Goal: Transaction & Acquisition: Purchase product/service

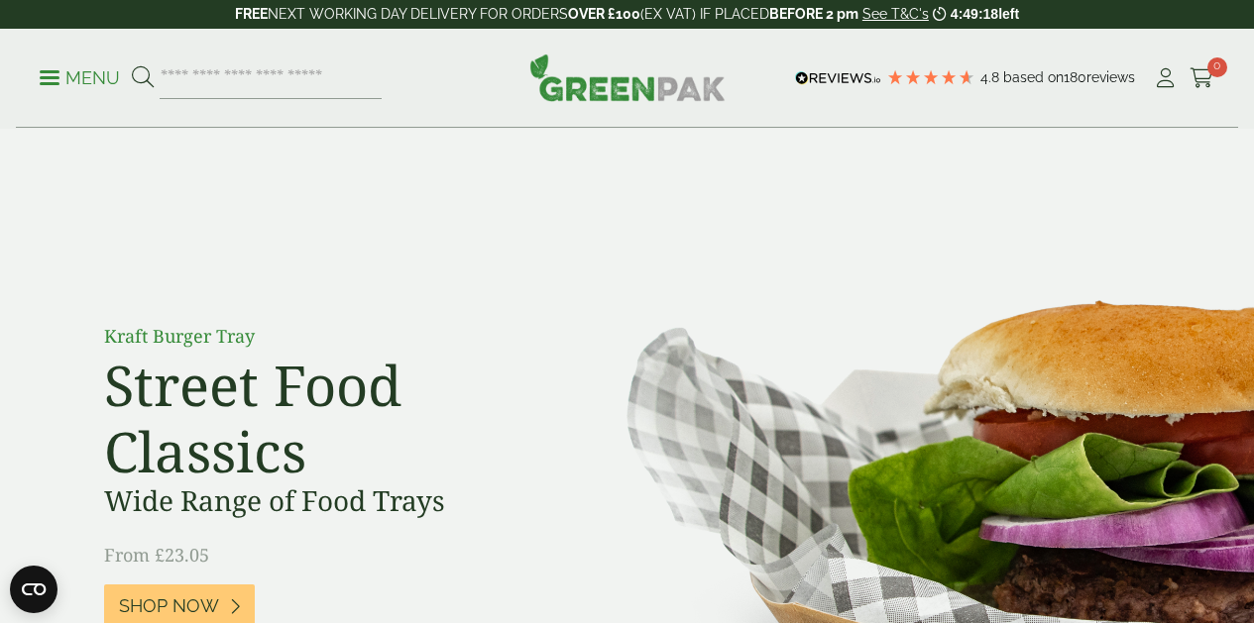
click at [1182, 74] on ul "My Account Cart 0" at bounding box center [1182, 78] width 61 height 30
click at [1168, 74] on icon at bounding box center [1164, 78] width 25 height 20
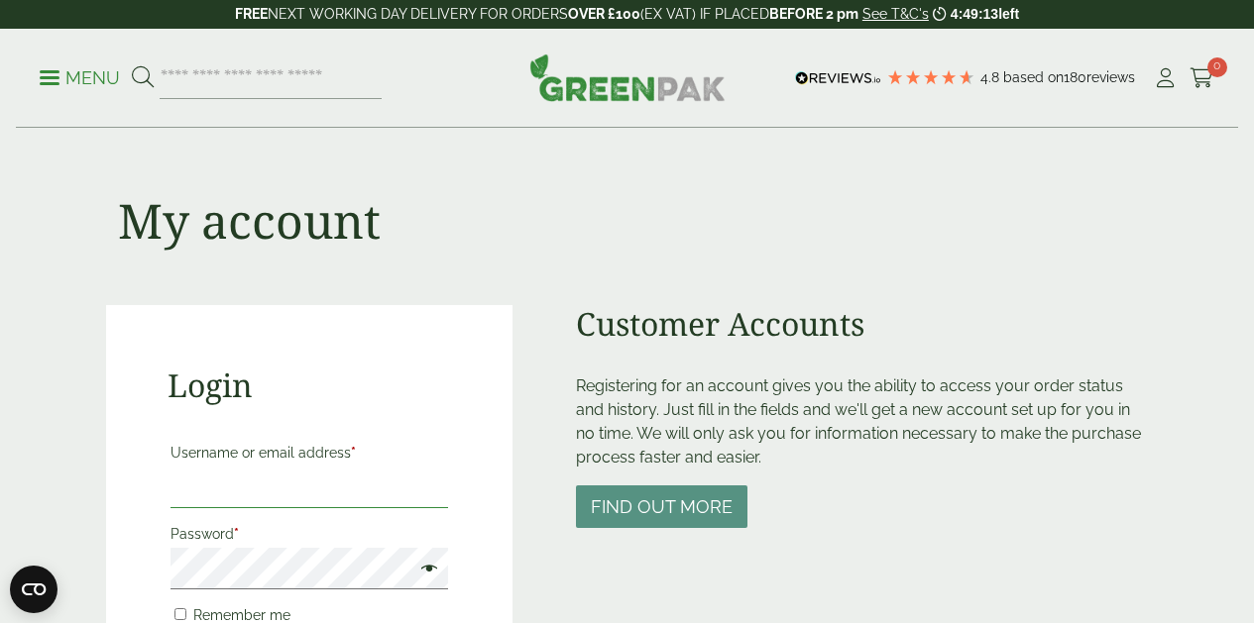
type input "**********"
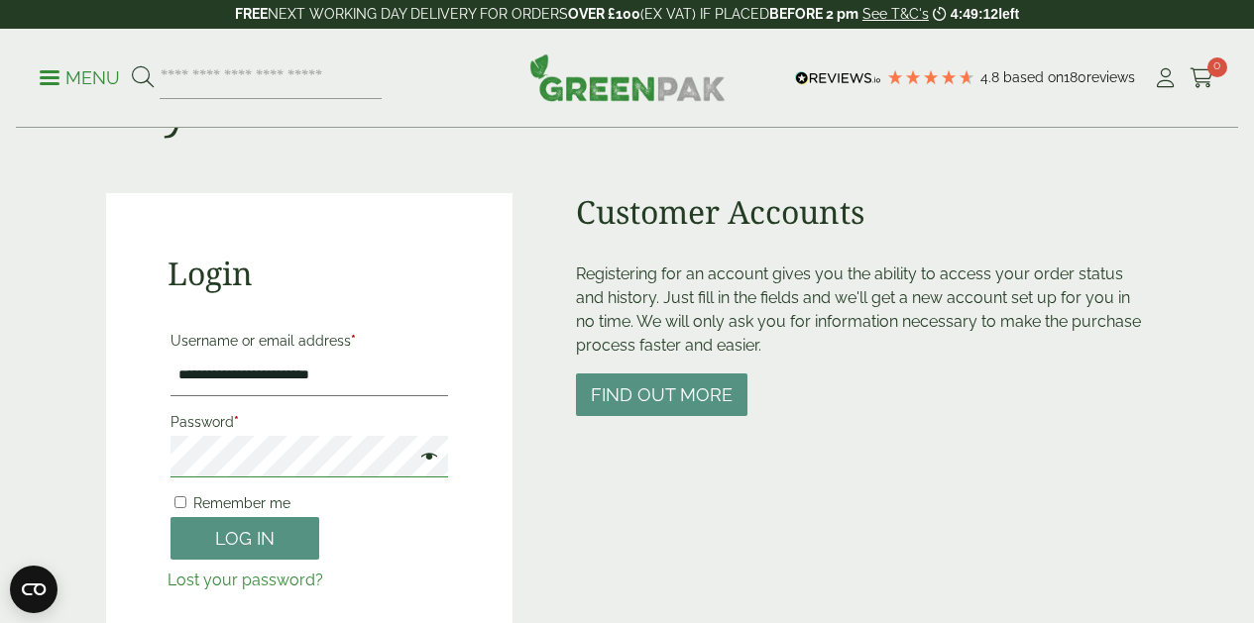
scroll to position [125, 0]
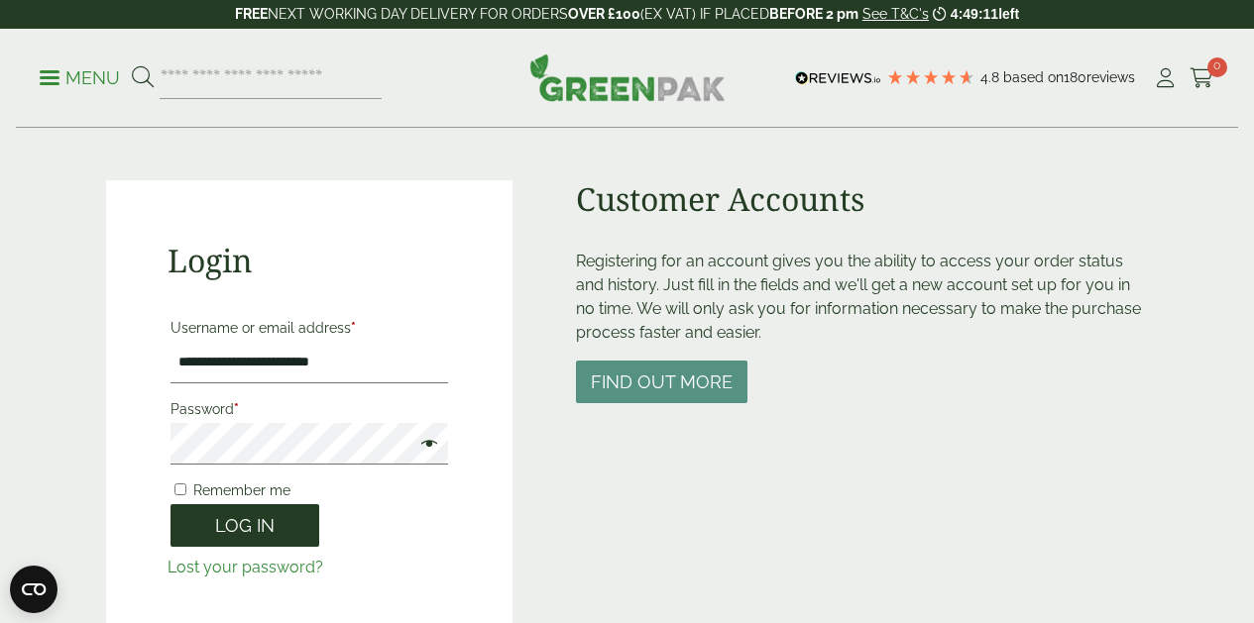
click at [238, 530] on button "Log in" at bounding box center [244, 525] width 149 height 43
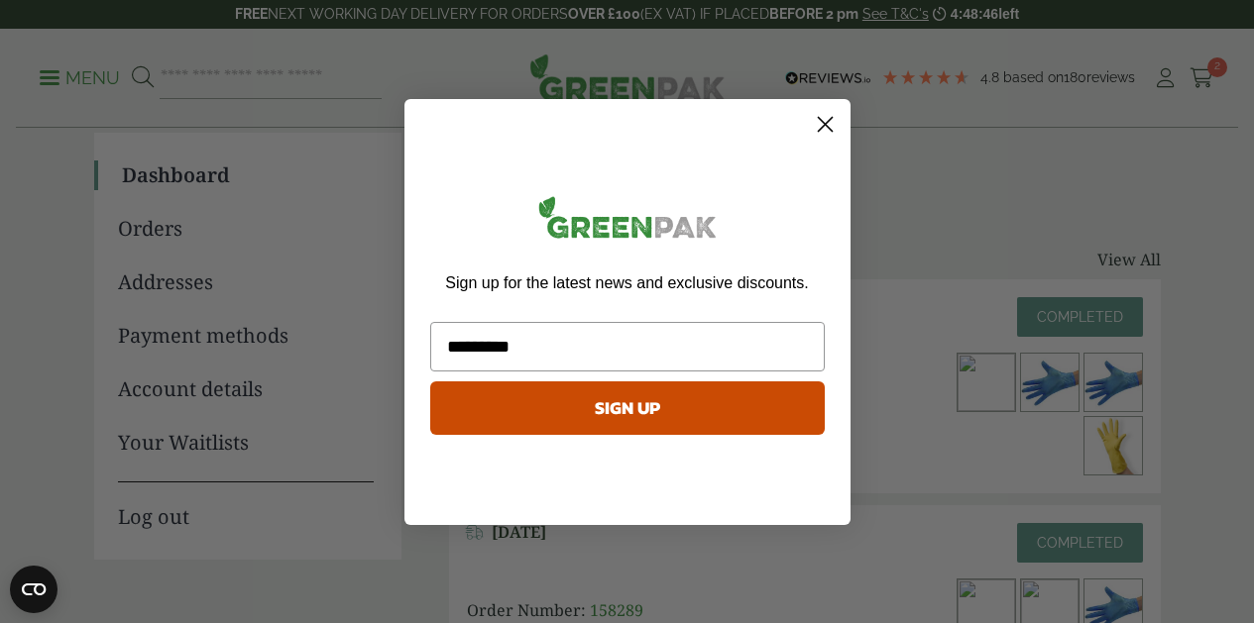
type input "**********"
click at [607, 422] on button "SIGN UP" at bounding box center [627, 409] width 394 height 54
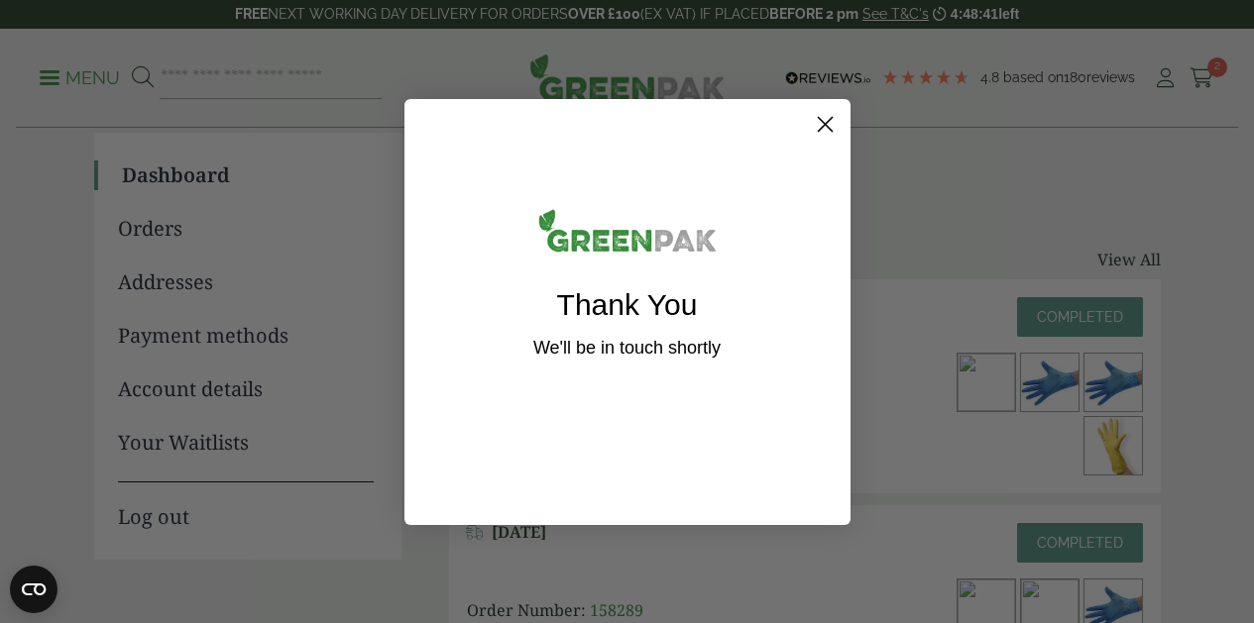
click at [829, 123] on circle "Close dialog" at bounding box center [824, 123] width 33 height 33
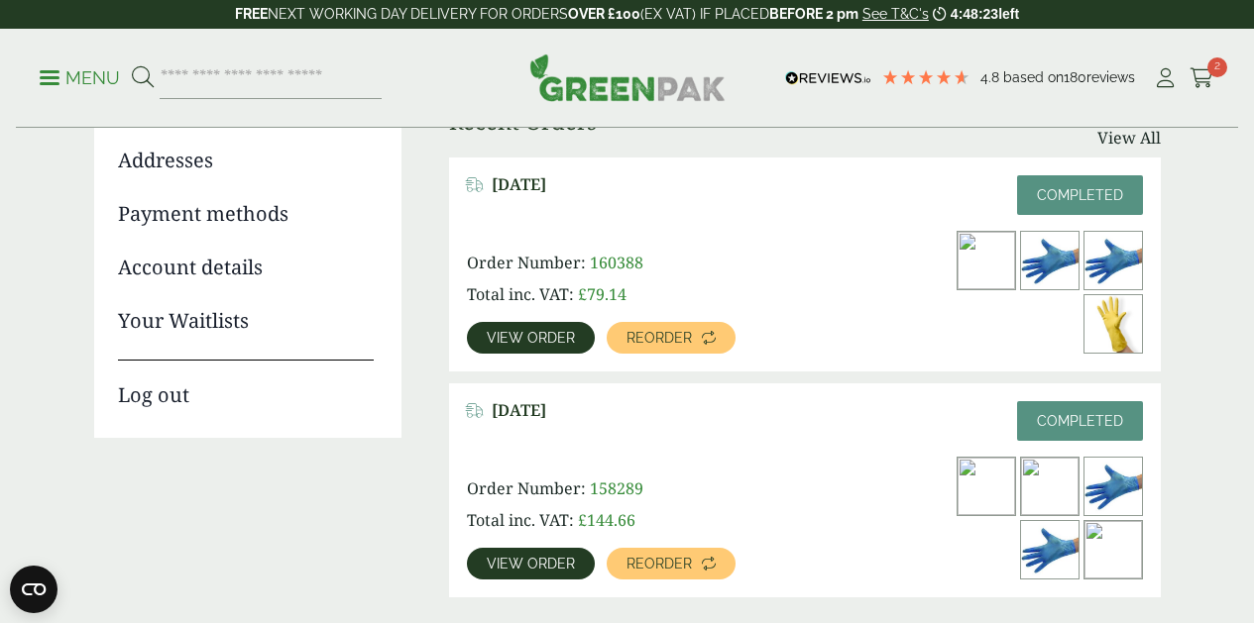
scroll to position [280, 0]
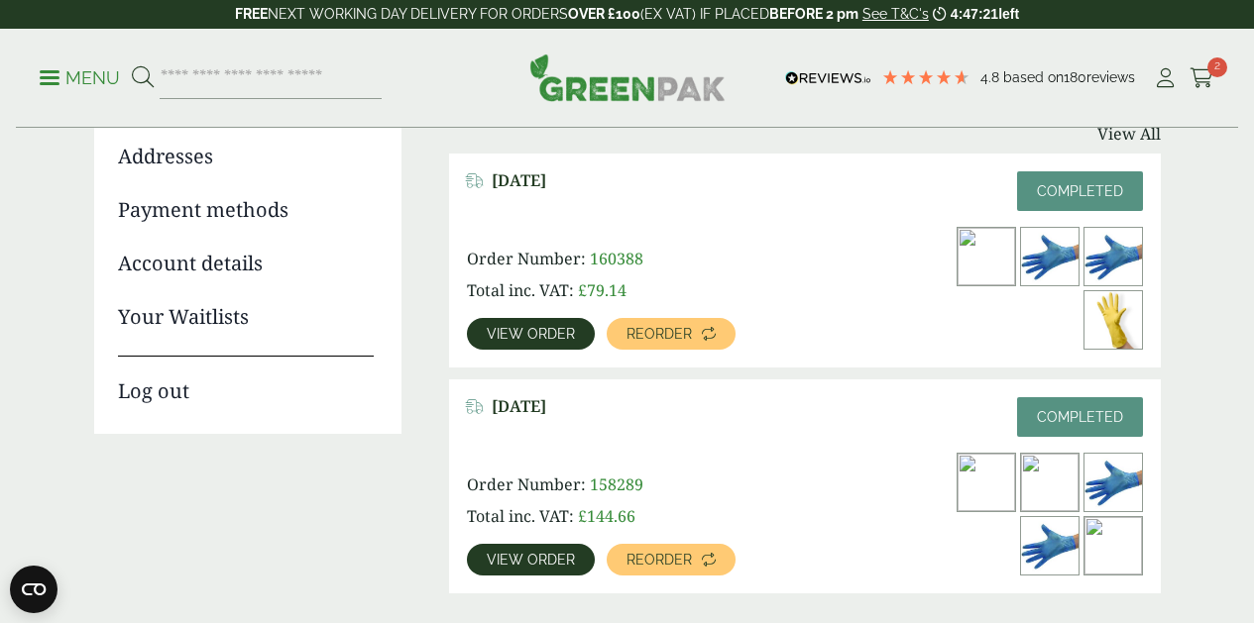
click at [568, 322] on link "View order" at bounding box center [531, 334] width 128 height 32
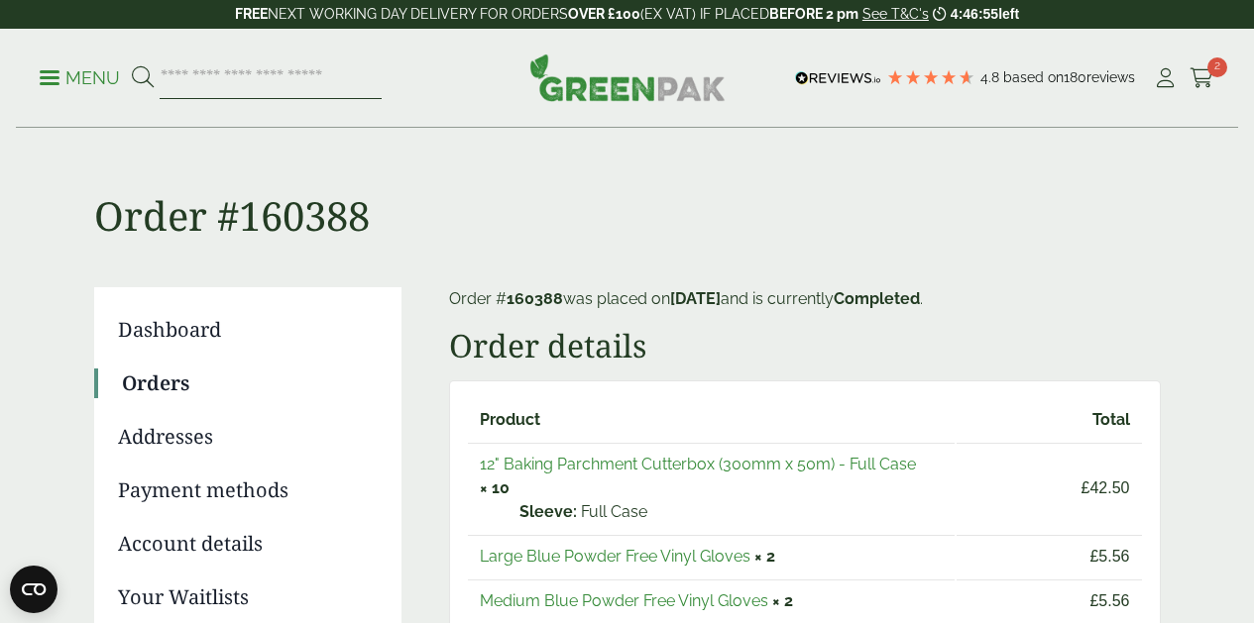
click at [199, 83] on input "search" at bounding box center [271, 78] width 222 height 42
type input "**********"
click at [142, 77] on button at bounding box center [143, 78] width 22 height 26
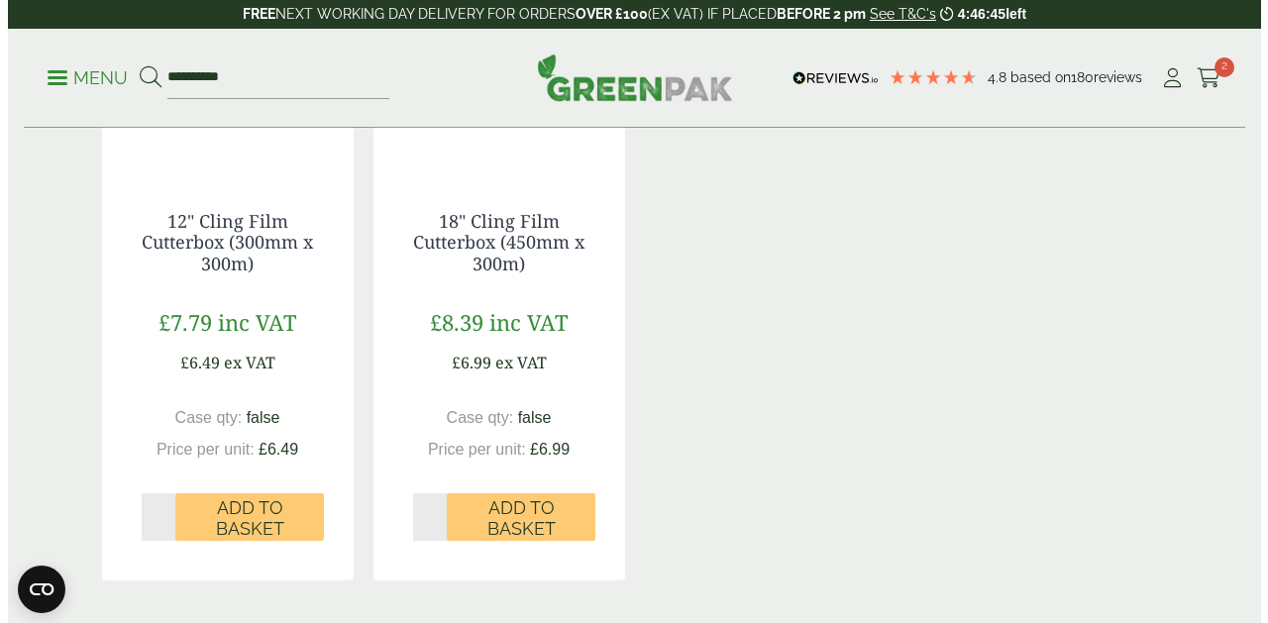
scroll to position [507, 0]
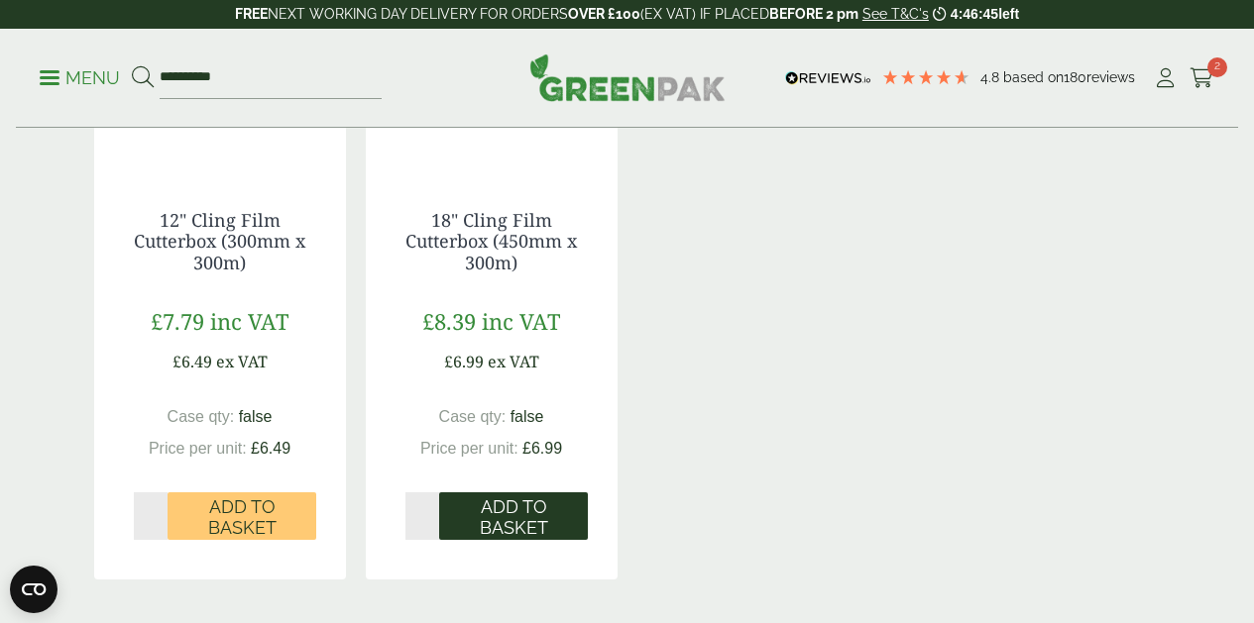
click at [528, 514] on span "Add to Basket" at bounding box center [513, 517] width 121 height 43
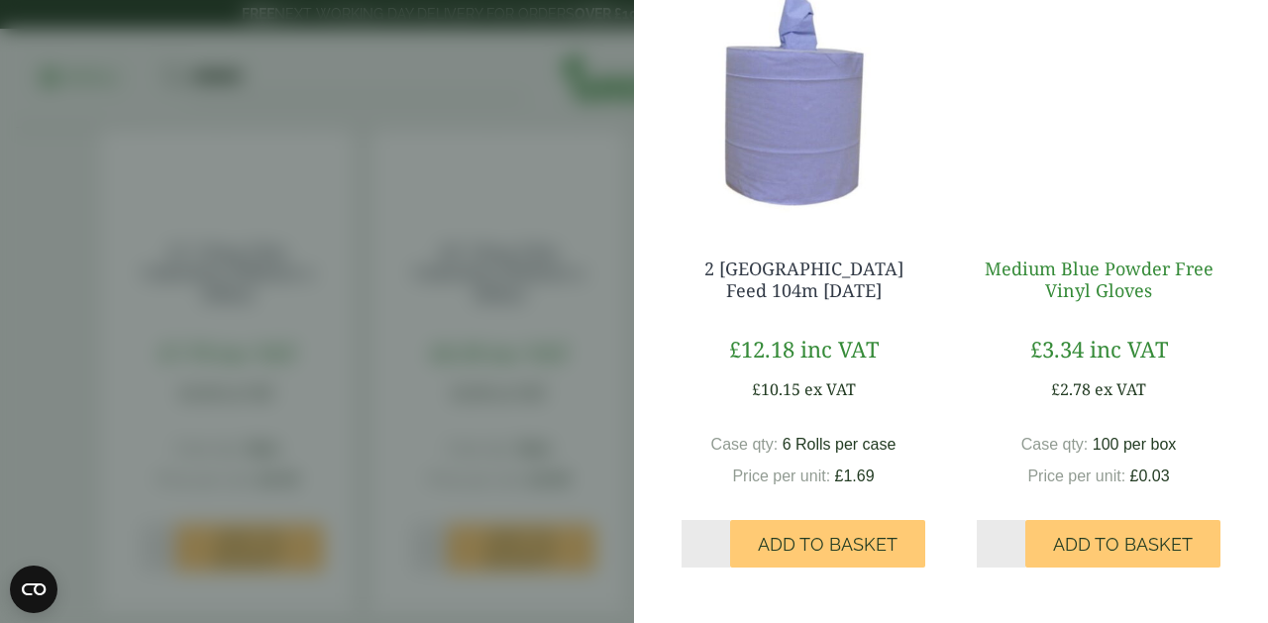
scroll to position [864, 0]
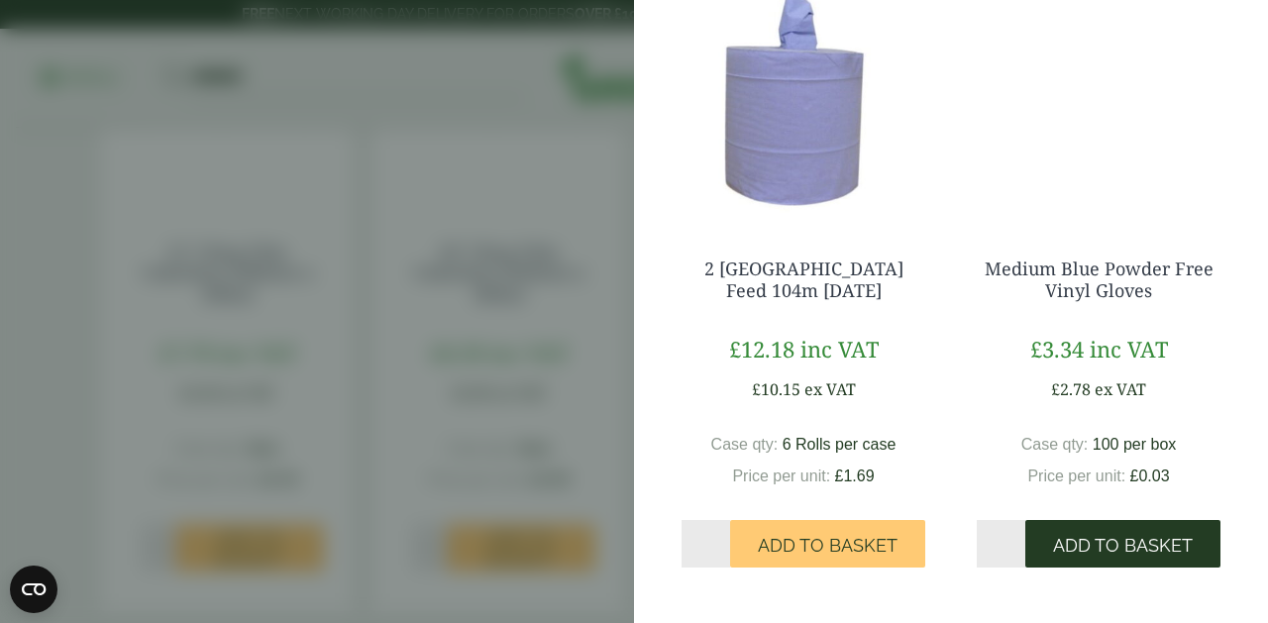
click at [1096, 541] on span "Add to Basket" at bounding box center [1123, 546] width 140 height 22
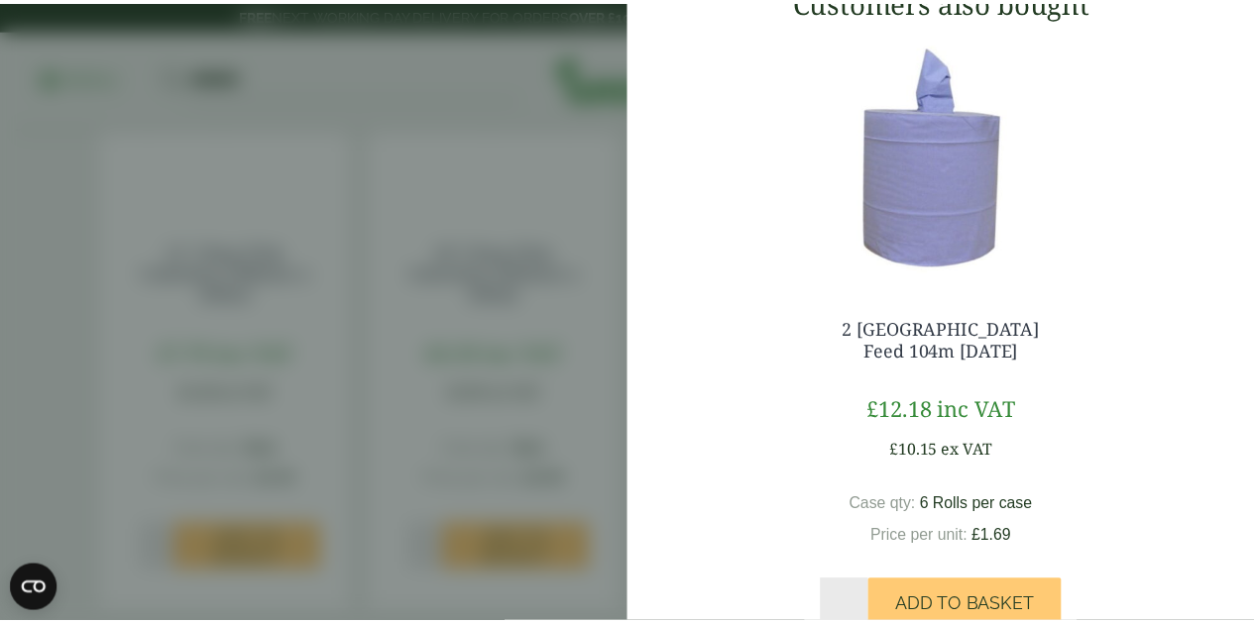
scroll to position [971, 0]
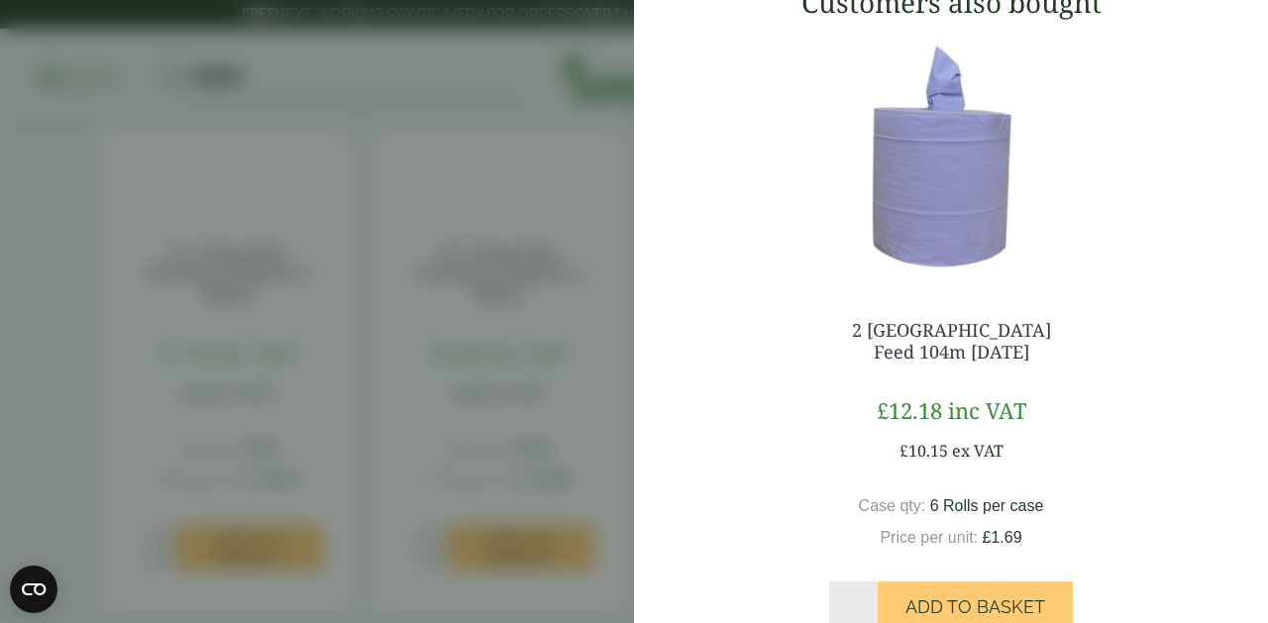
click at [265, 168] on aside "Medium Blue Powder Free Vinyl Gloves (GP4130015J) - Added to basket My Basket 1…" at bounding box center [634, 311] width 1268 height 623
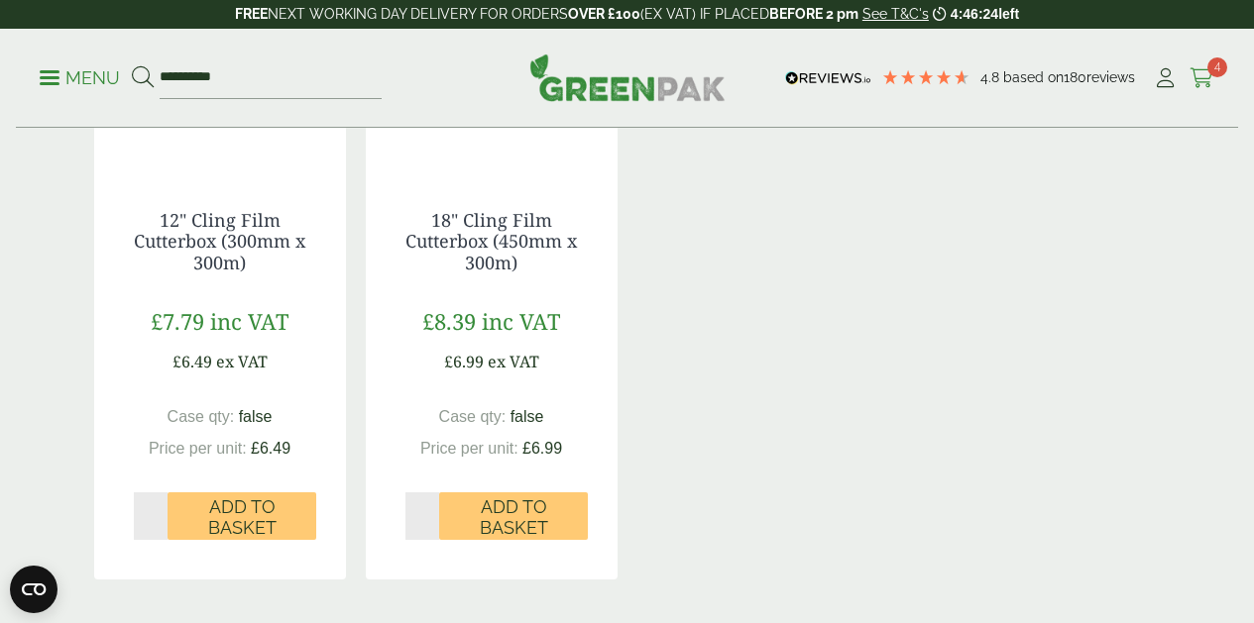
click at [1215, 69] on span "4" at bounding box center [1217, 67] width 20 height 20
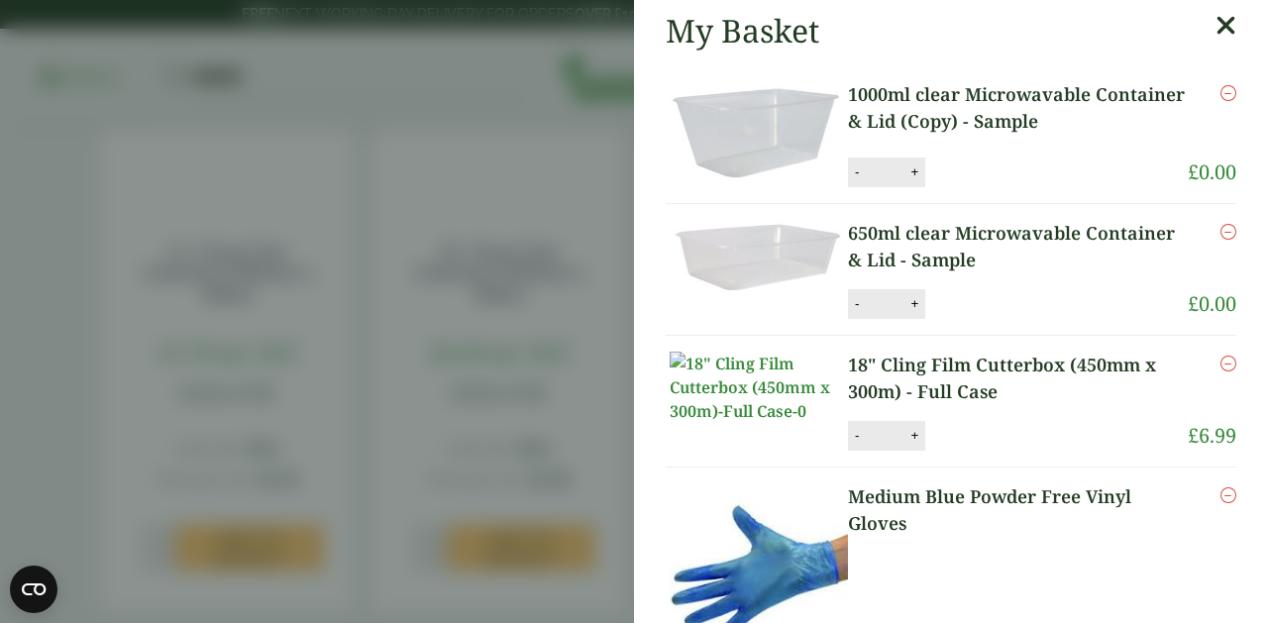
scroll to position [3, 0]
click at [1221, 89] on icon "Remove this item" at bounding box center [1229, 94] width 16 height 16
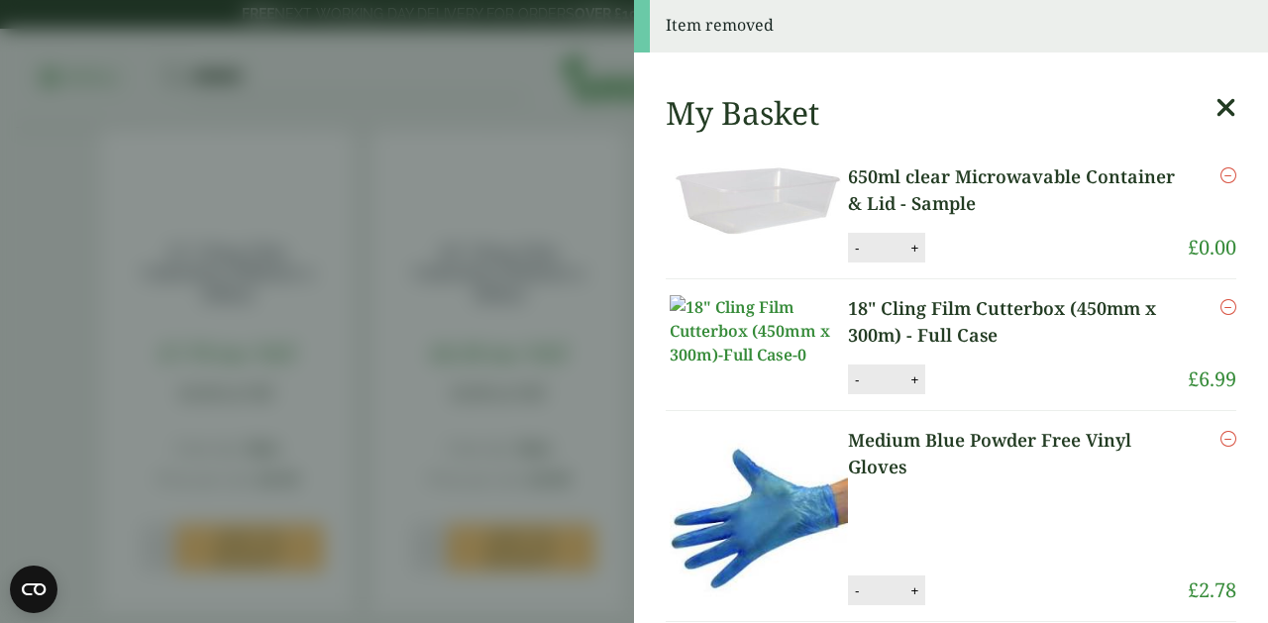
click at [1221, 175] on icon "Remove this item" at bounding box center [1229, 175] width 16 height 16
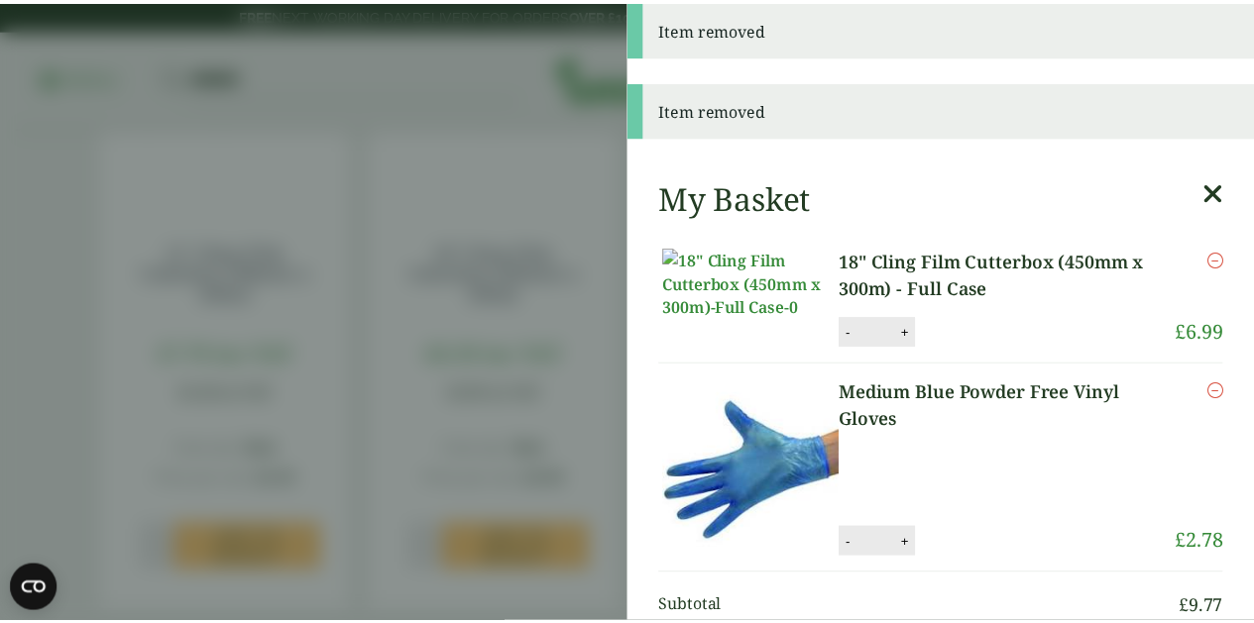
scroll to position [0, 0]
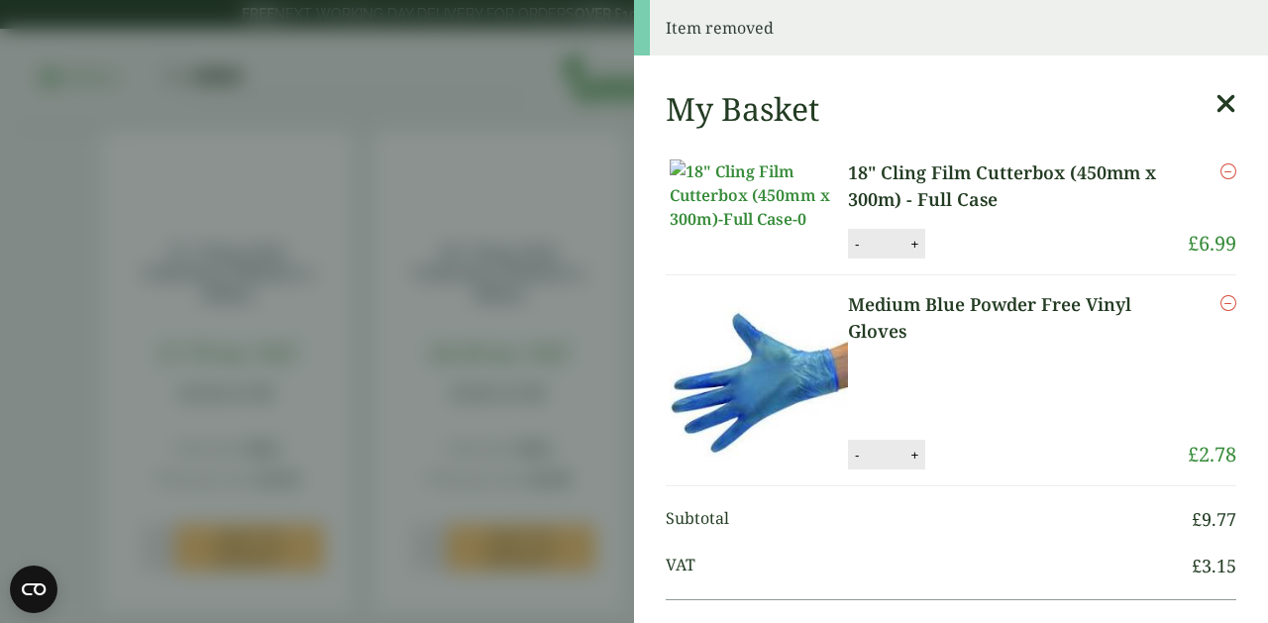
click at [426, 227] on aside "Item removed My Basket 18" Cling Film Cutterbox (450mm x 300m) - Full Case 18" …" at bounding box center [634, 311] width 1268 height 623
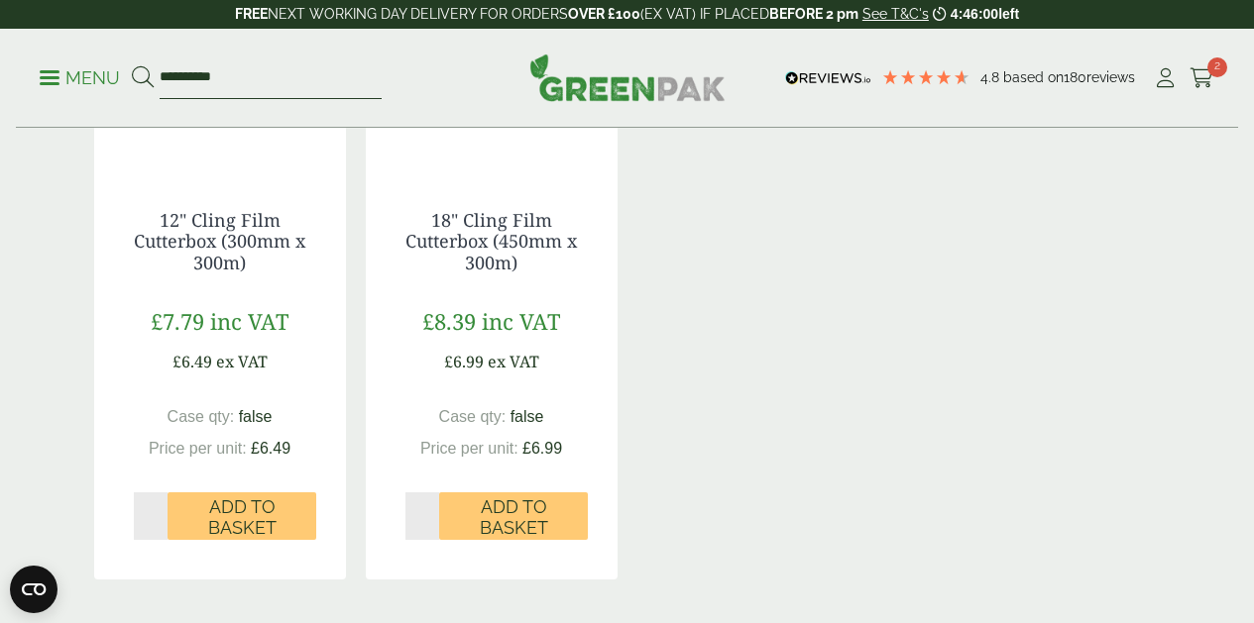
drag, startPoint x: 225, startPoint y: 72, endPoint x: 151, endPoint y: 72, distance: 74.3
click at [151, 72] on form "**********" at bounding box center [257, 78] width 250 height 42
type input "******"
click at [142, 77] on button at bounding box center [143, 78] width 22 height 26
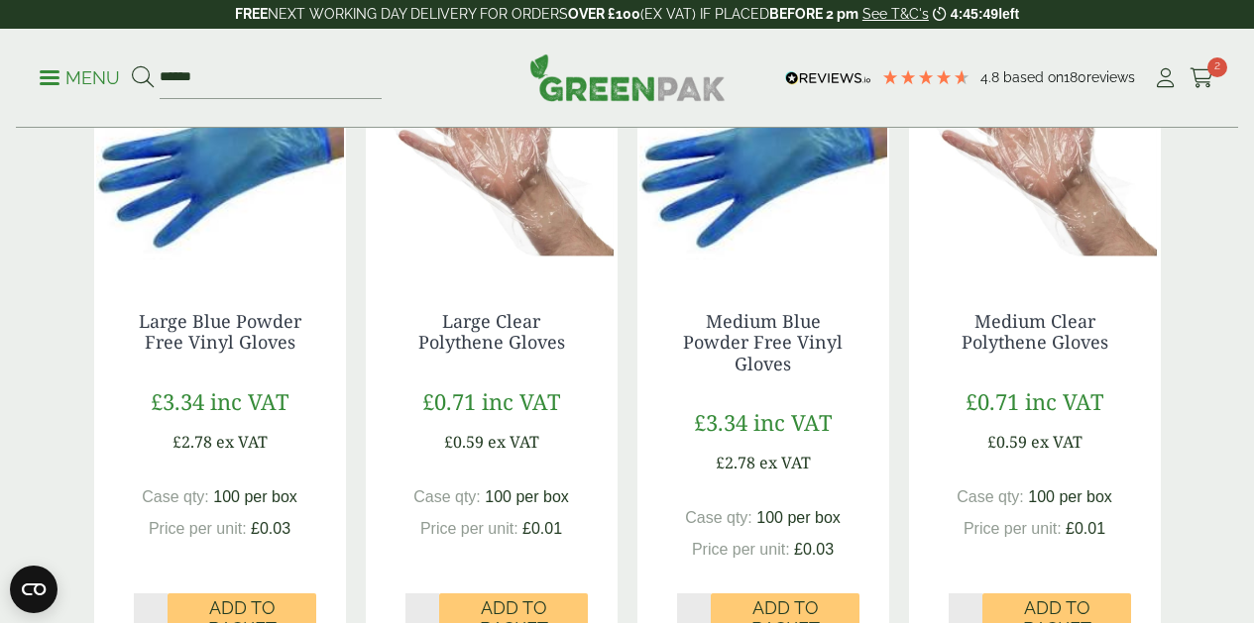
scroll to position [436, 0]
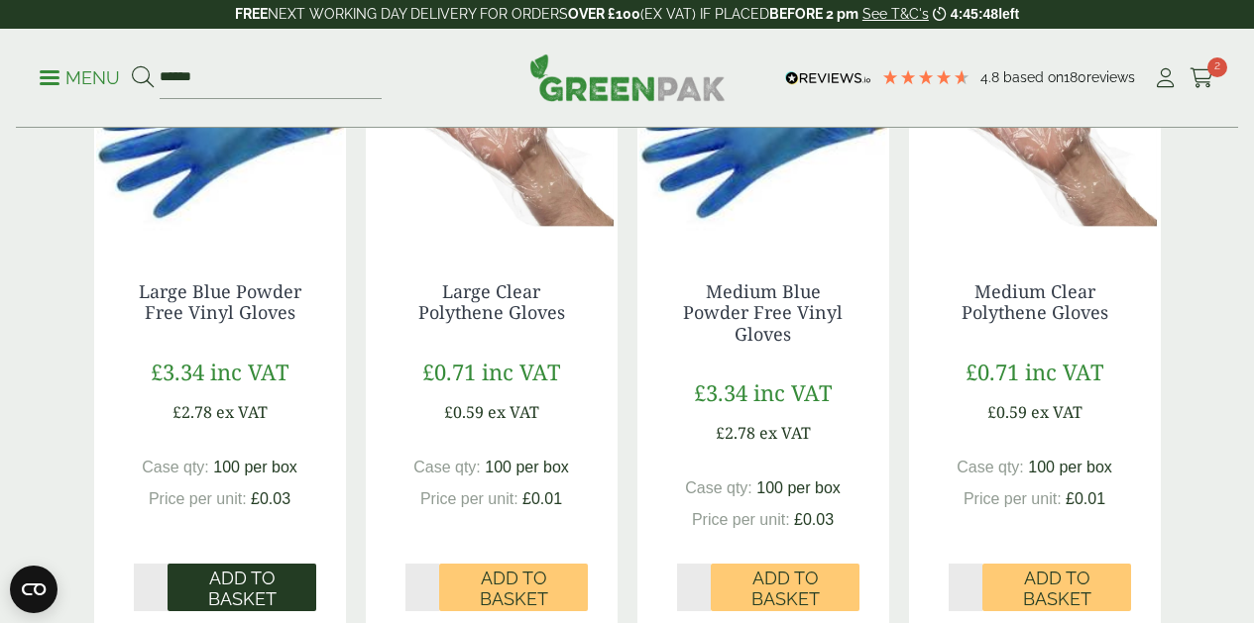
click at [253, 582] on span "Add to Basket" at bounding box center [241, 589] width 121 height 43
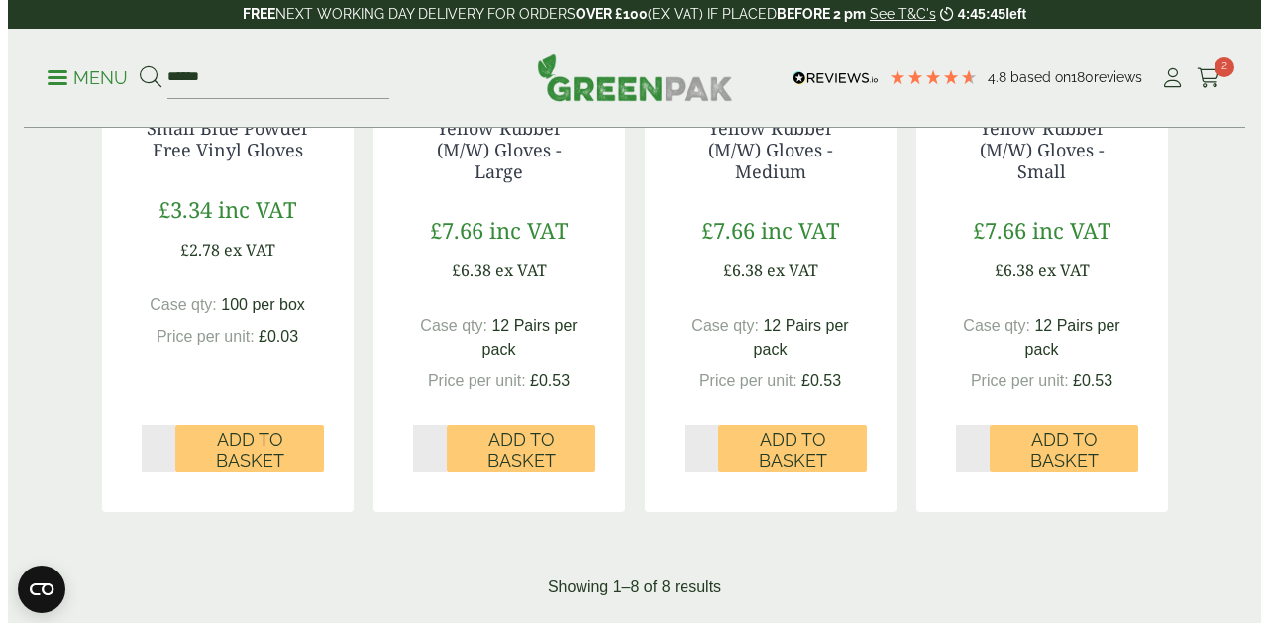
scroll to position [1547, 0]
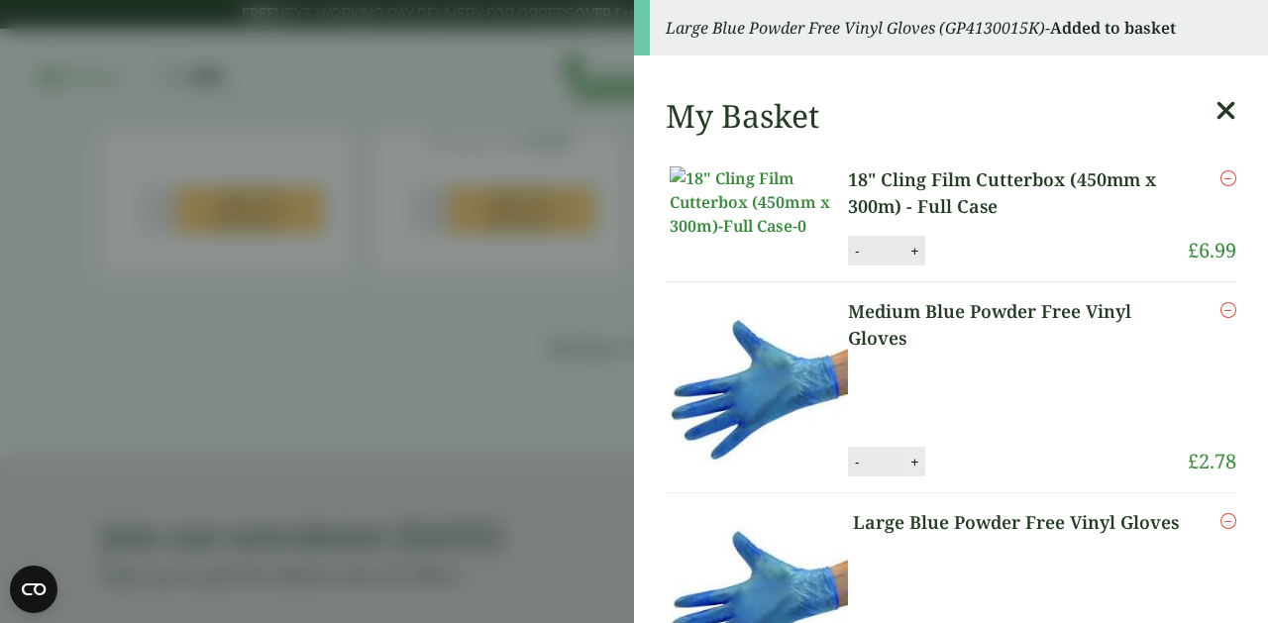
click at [918, 471] on button "+" at bounding box center [915, 462] width 20 height 17
type input "*"
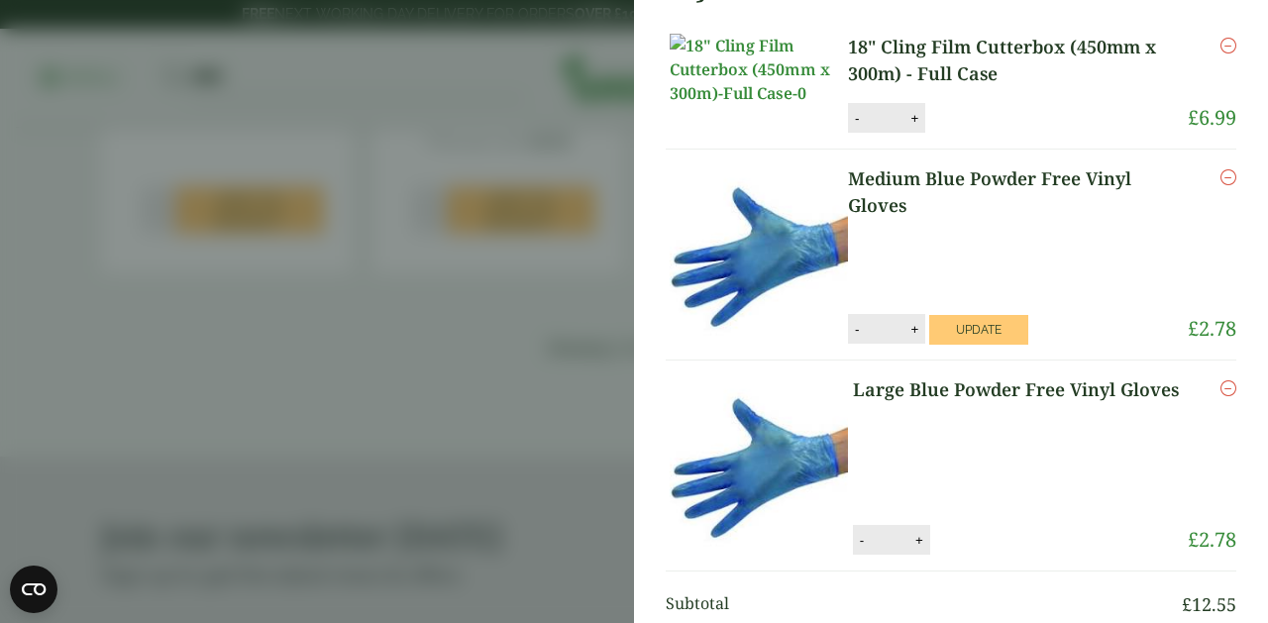
scroll to position [135, 0]
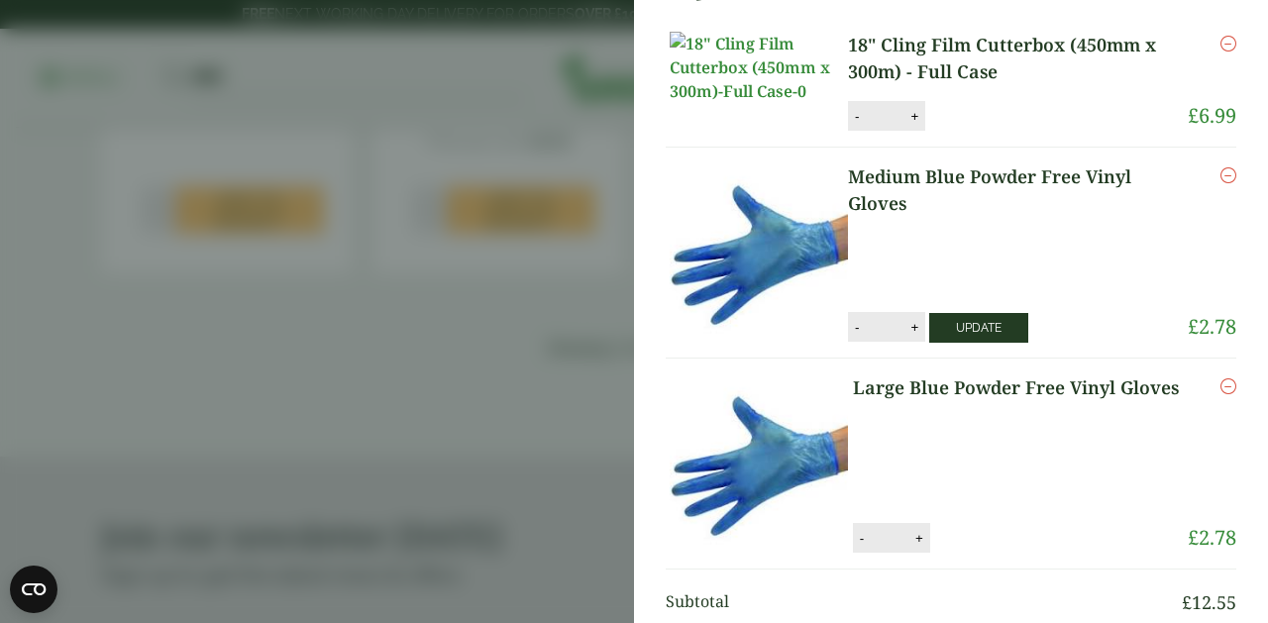
click at [1000, 332] on button "Update" at bounding box center [978, 328] width 99 height 30
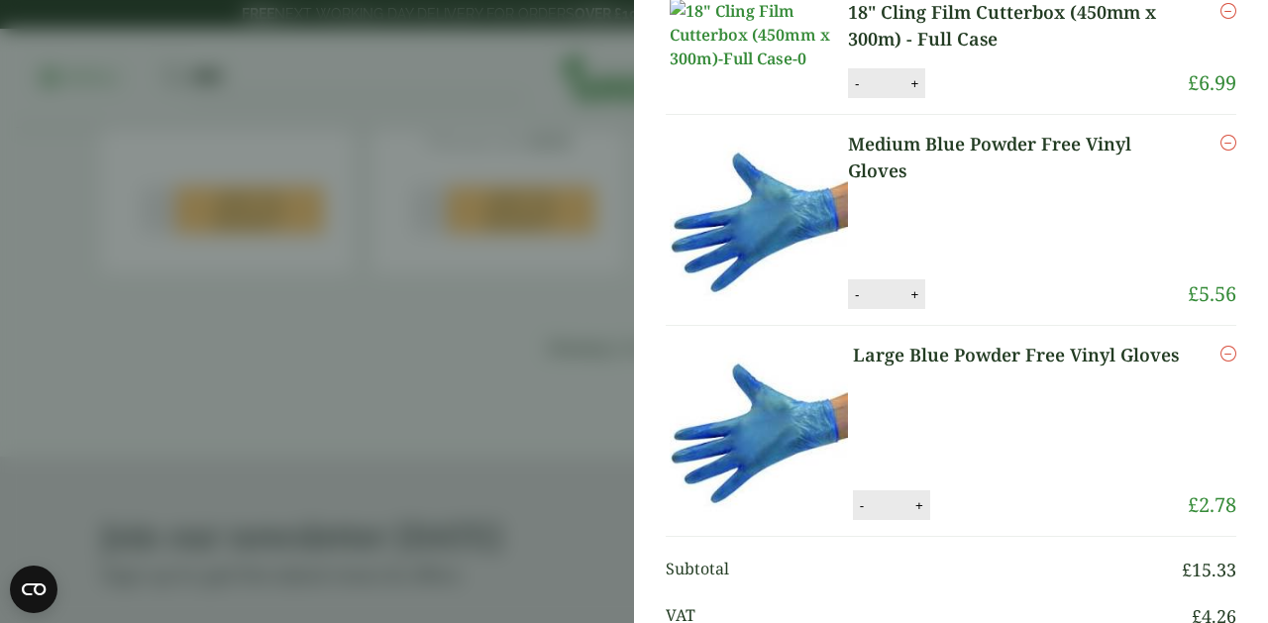
scroll to position [356, 0]
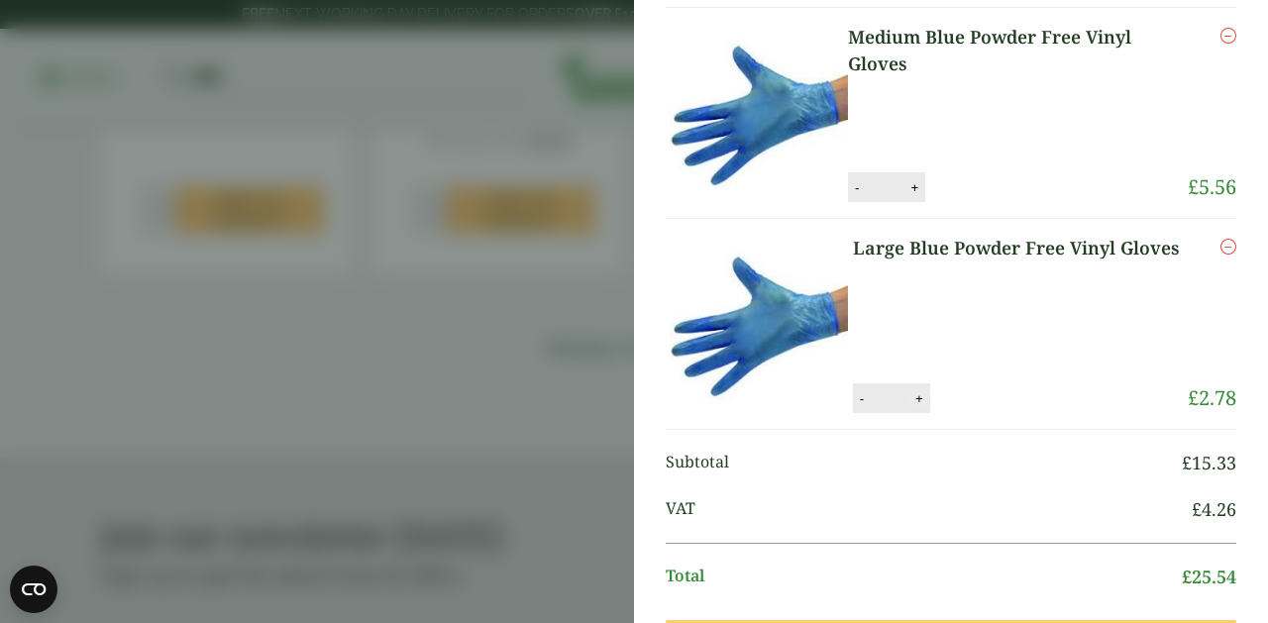
click at [912, 407] on button "+" at bounding box center [920, 398] width 20 height 17
type input "*"
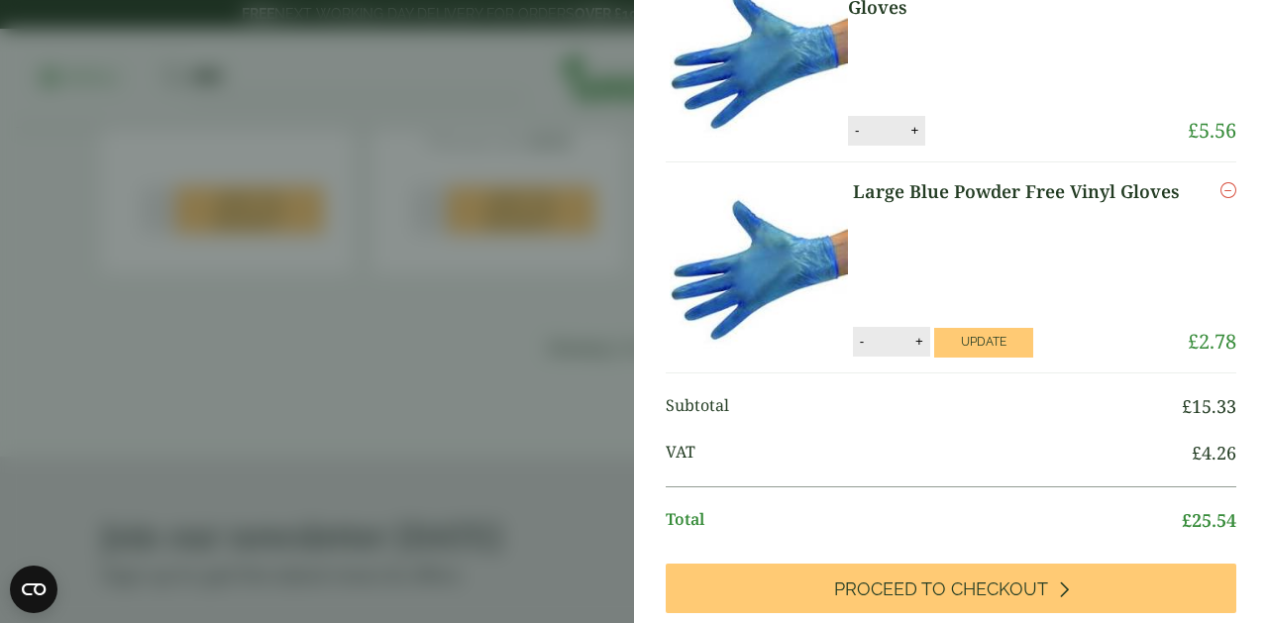
click at [961, 407] on span "Subtotal" at bounding box center [924, 406] width 516 height 27
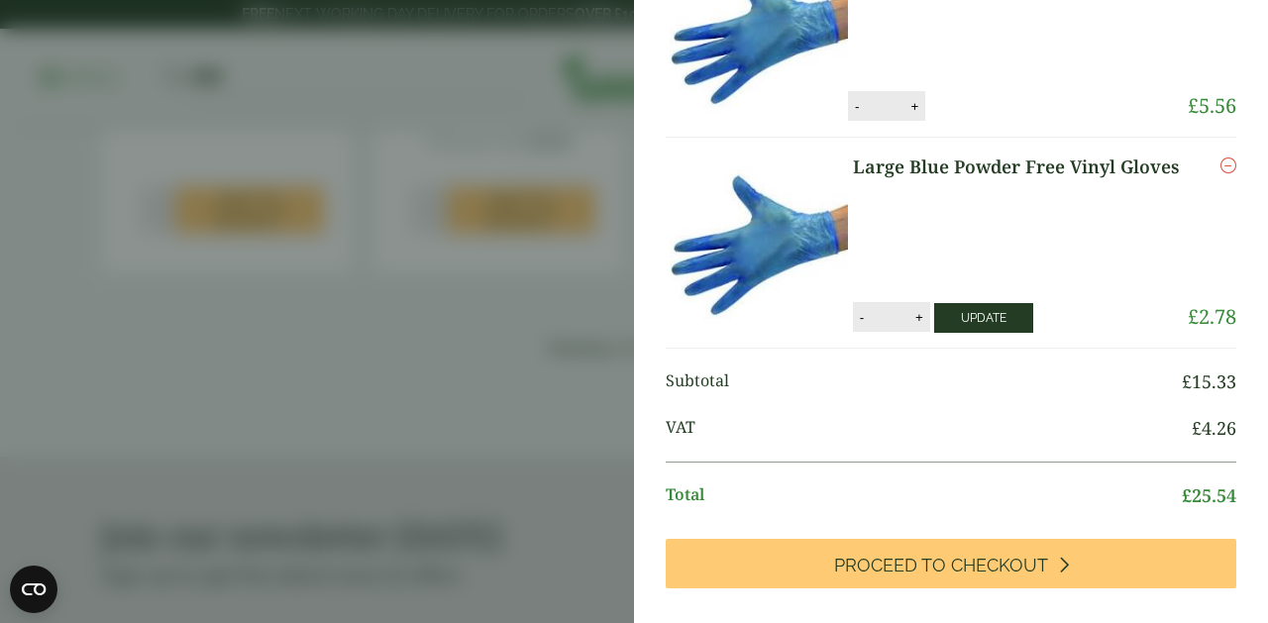
click at [973, 326] on button "Update" at bounding box center [983, 318] width 99 height 30
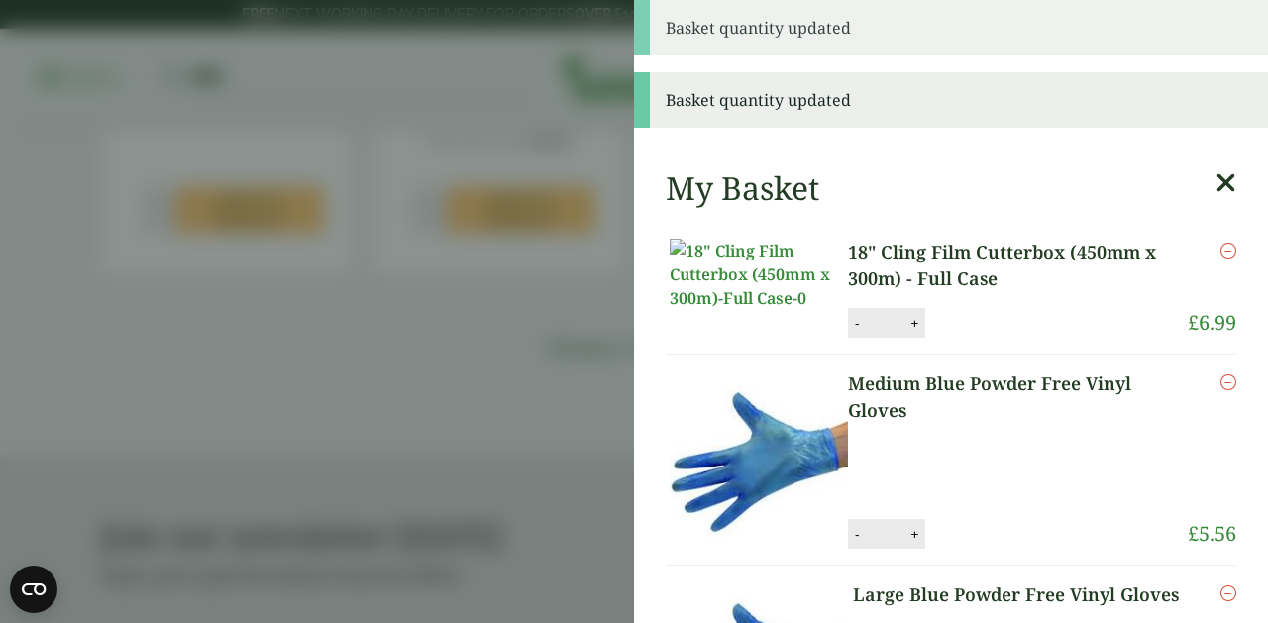
scroll to position [0, 0]
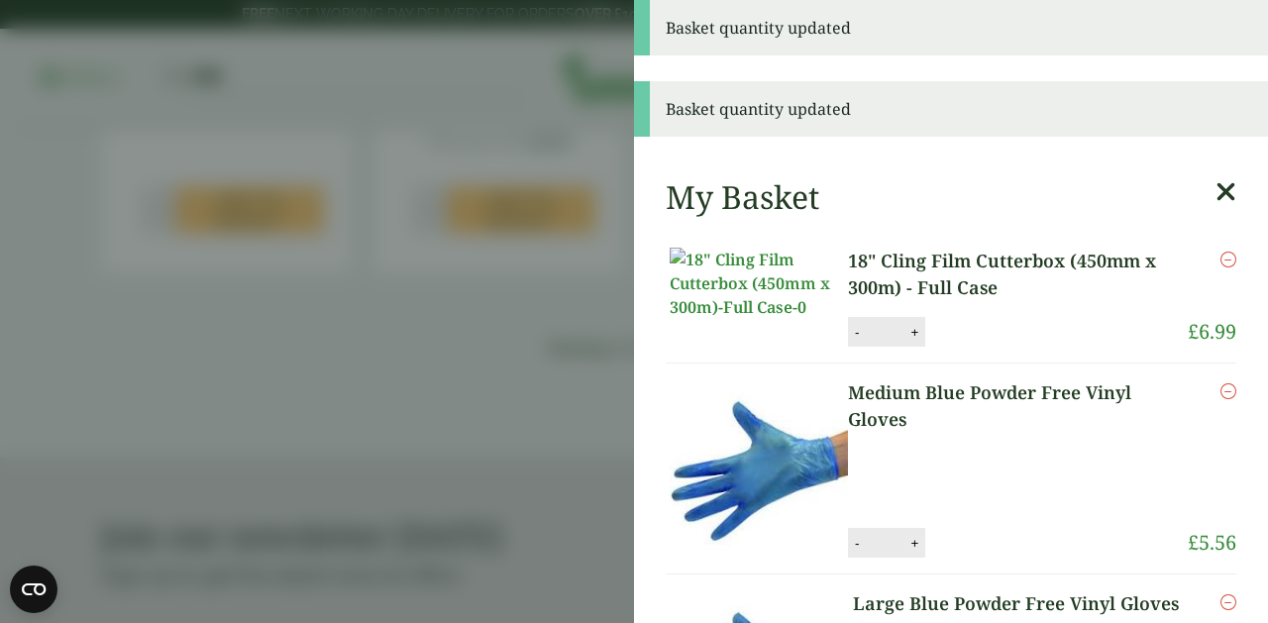
click at [914, 552] on button "+" at bounding box center [915, 543] width 20 height 17
type input "*"
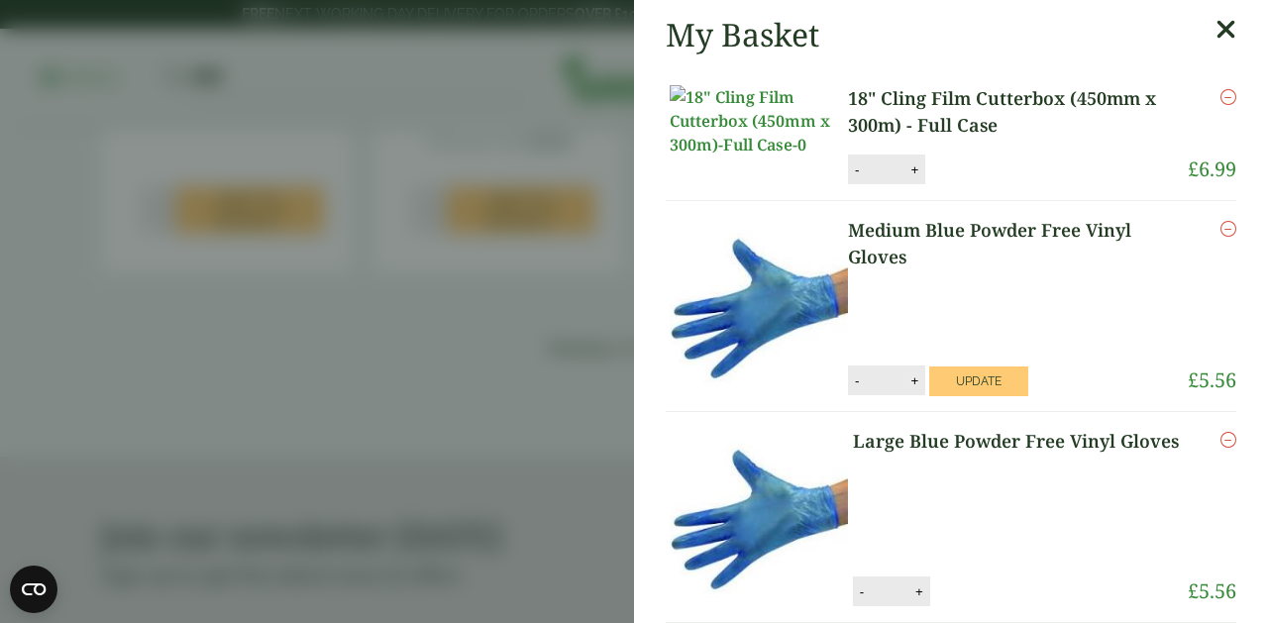
scroll to position [166, 0]
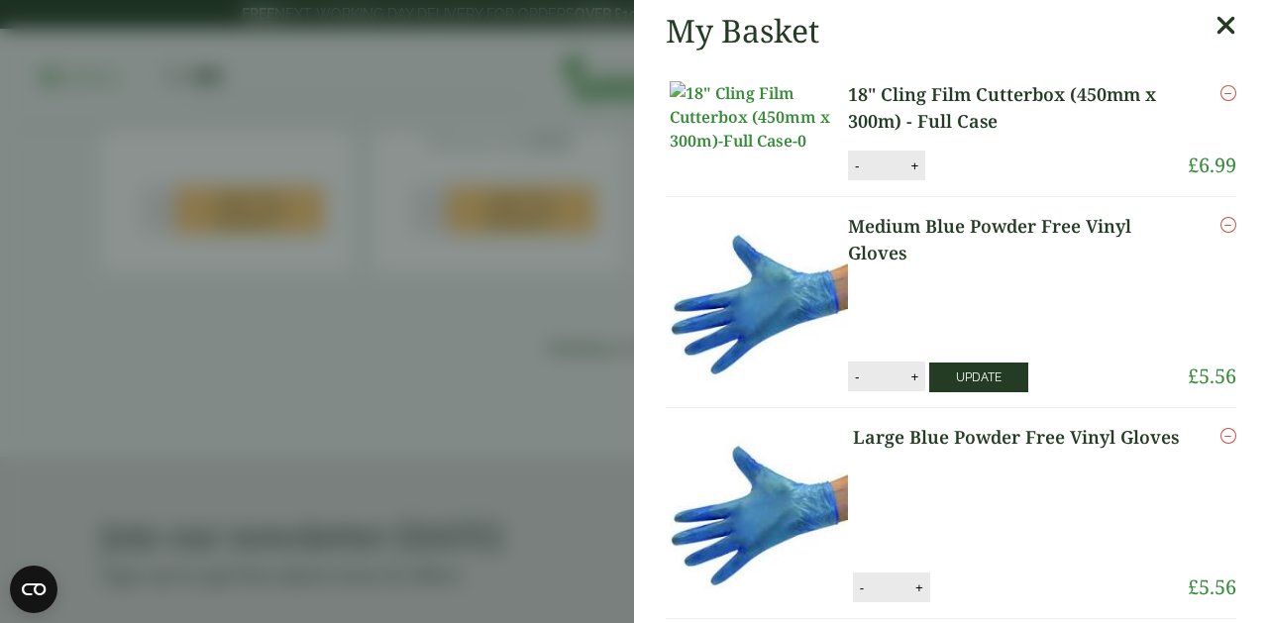
click at [979, 390] on button "Update" at bounding box center [978, 378] width 99 height 30
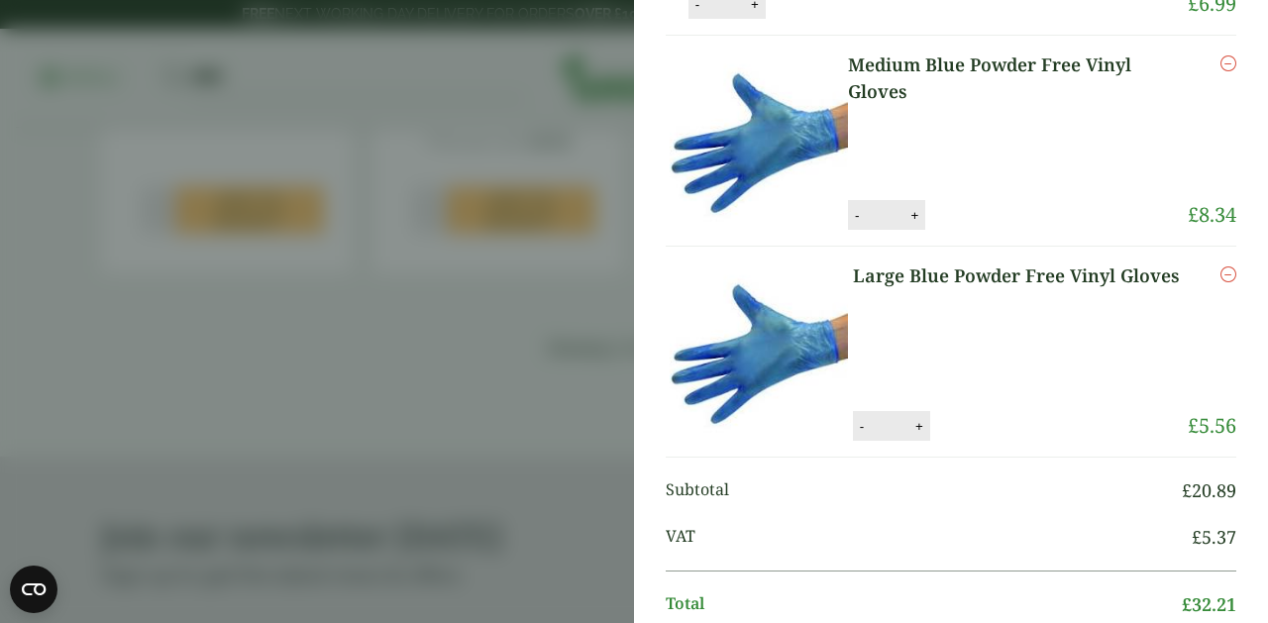
scroll to position [307, 0]
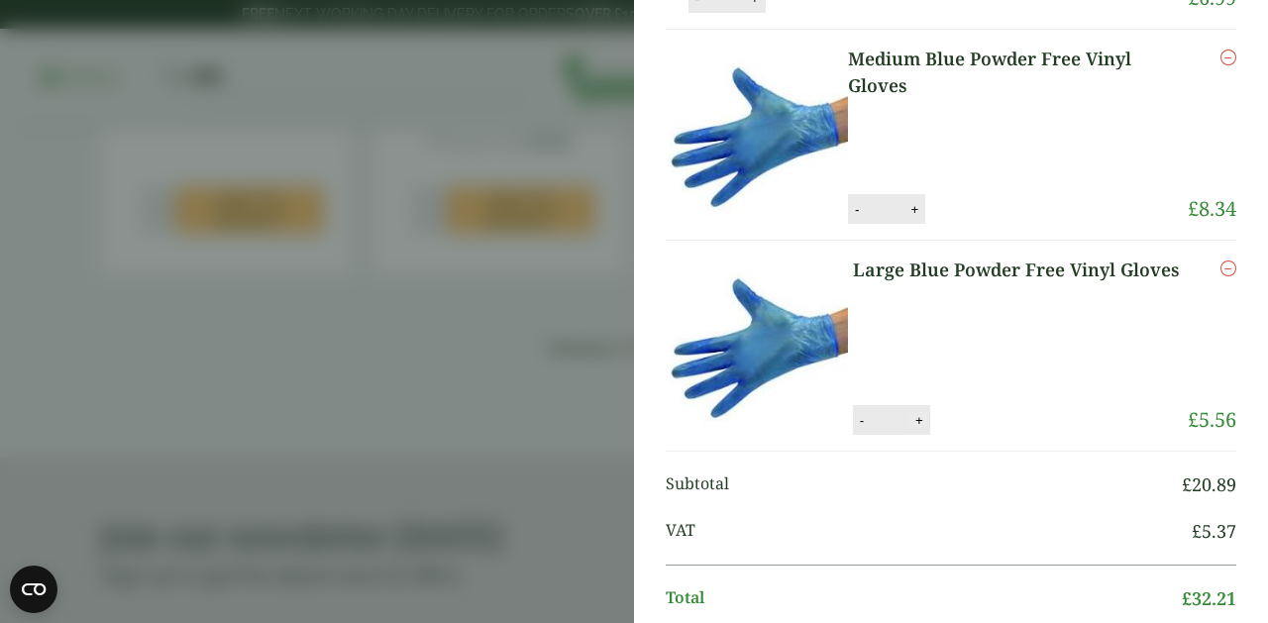
click at [915, 429] on button "+" at bounding box center [920, 420] width 20 height 17
type input "*"
click at [941, 436] on button "Update" at bounding box center [983, 421] width 99 height 30
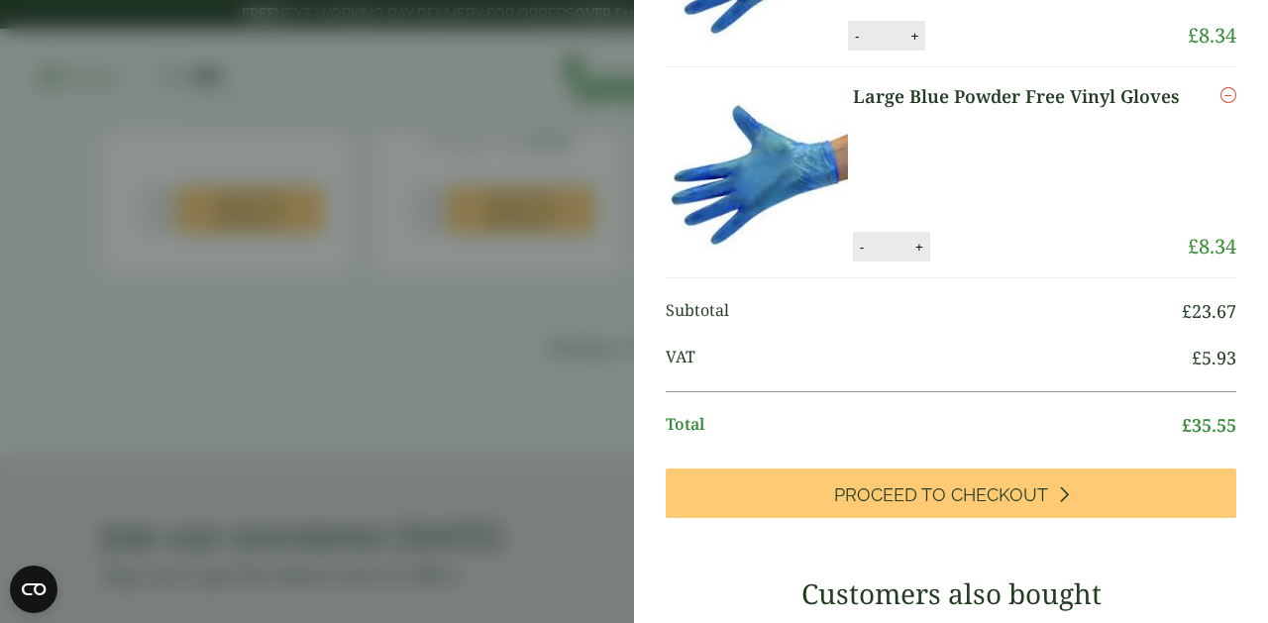
scroll to position [349, 0]
